Goal: Task Accomplishment & Management: Complete application form

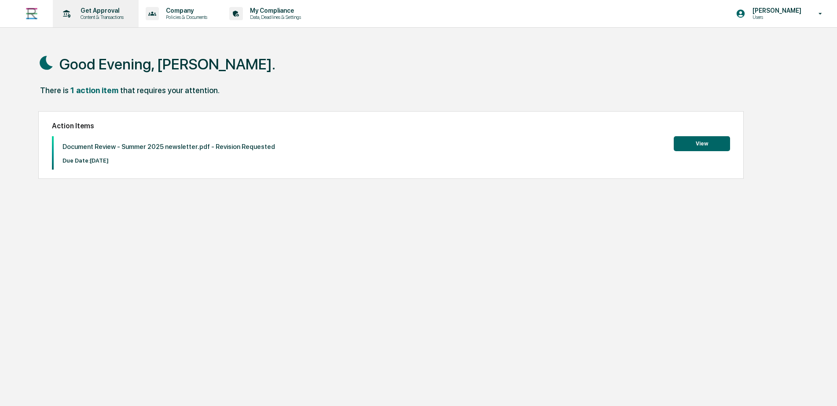
click at [111, 14] on p "Get Approval" at bounding box center [100, 10] width 55 height 7
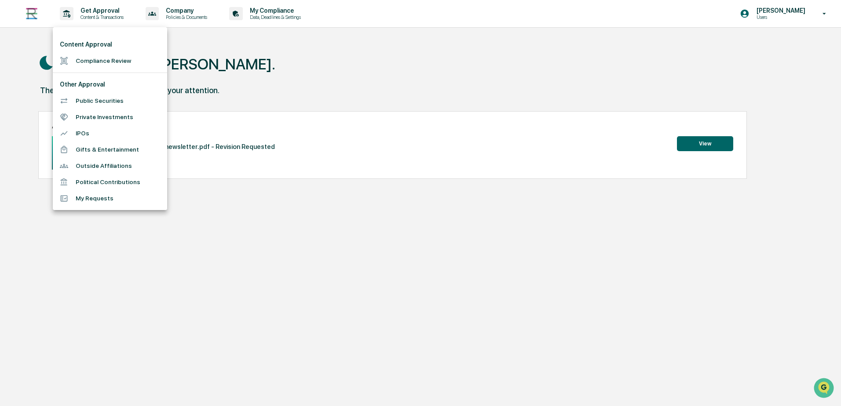
click at [109, 63] on li "Compliance Review" at bounding box center [110, 61] width 114 height 16
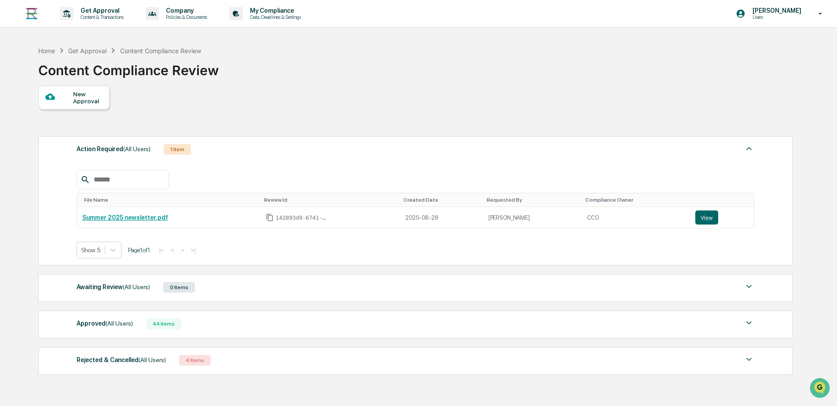
click at [79, 100] on div "New Approval" at bounding box center [87, 98] width 29 height 14
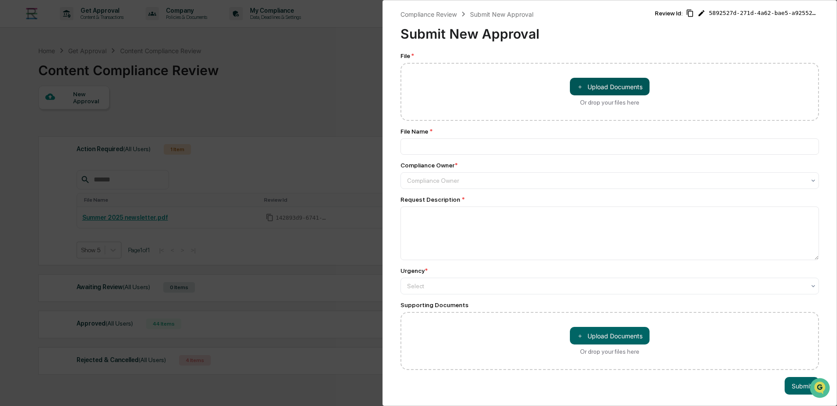
click at [612, 87] on button "＋ Upload Documents" at bounding box center [610, 87] width 80 height 18
type input "**********"
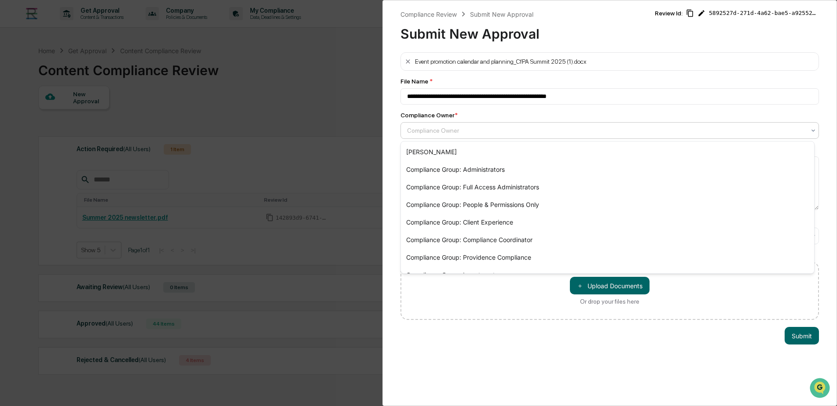
click at [466, 132] on div at bounding box center [606, 130] width 398 height 9
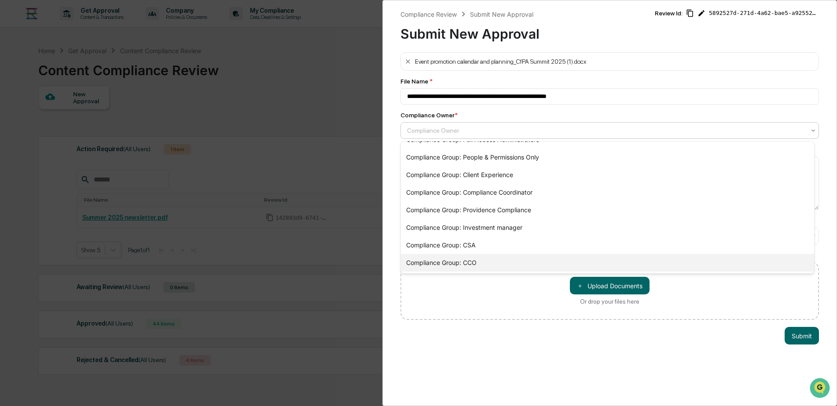
click at [476, 265] on div "Compliance Group: CCO" at bounding box center [607, 263] width 413 height 18
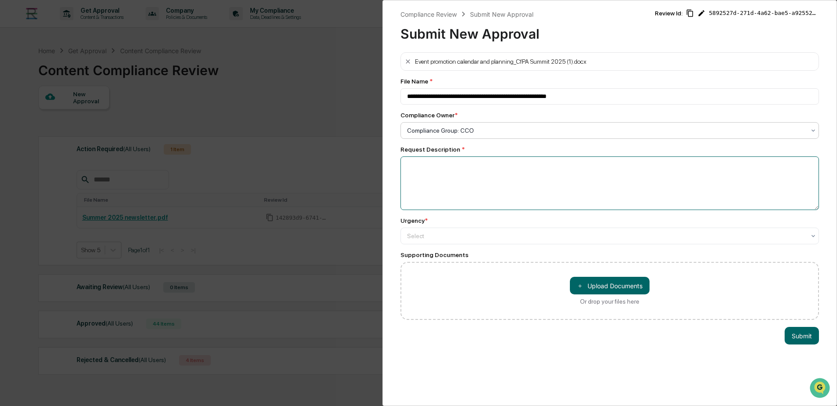
click at [463, 180] on textarea at bounding box center [609, 184] width 418 height 54
type textarea "**********"
click at [486, 135] on div at bounding box center [606, 130] width 398 height 9
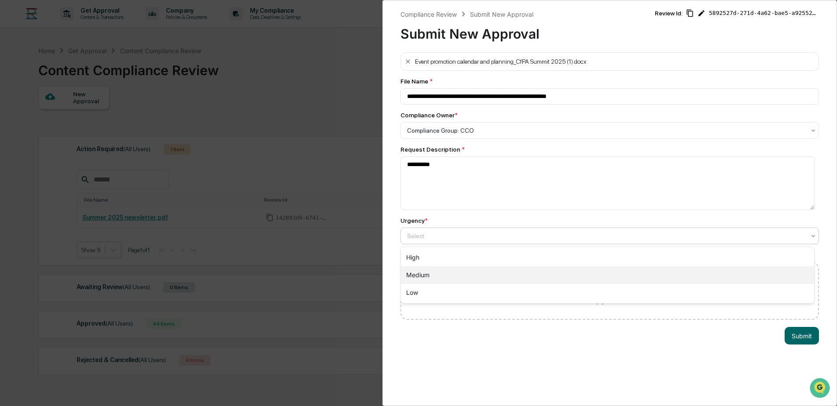
click at [452, 270] on div "Medium" at bounding box center [607, 276] width 413 height 18
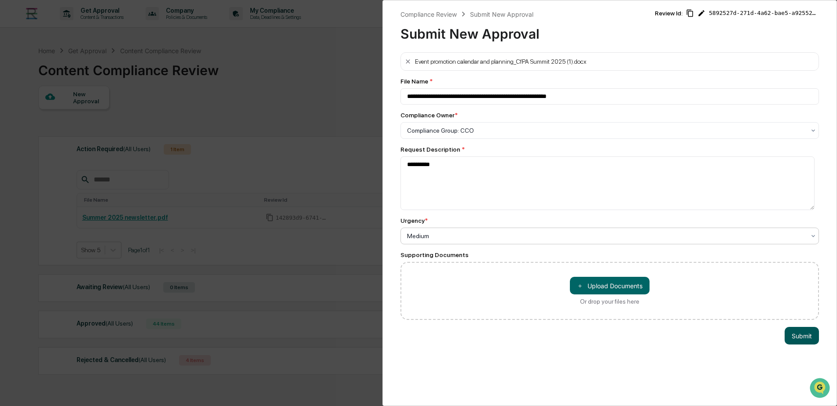
click at [791, 342] on button "Submit" at bounding box center [801, 336] width 34 height 18
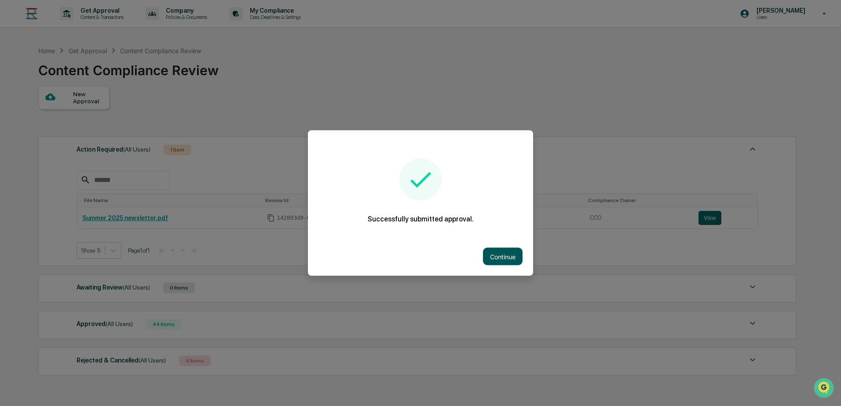
click at [501, 259] on button "Continue" at bounding box center [503, 257] width 40 height 18
